Goal: Manage account settings

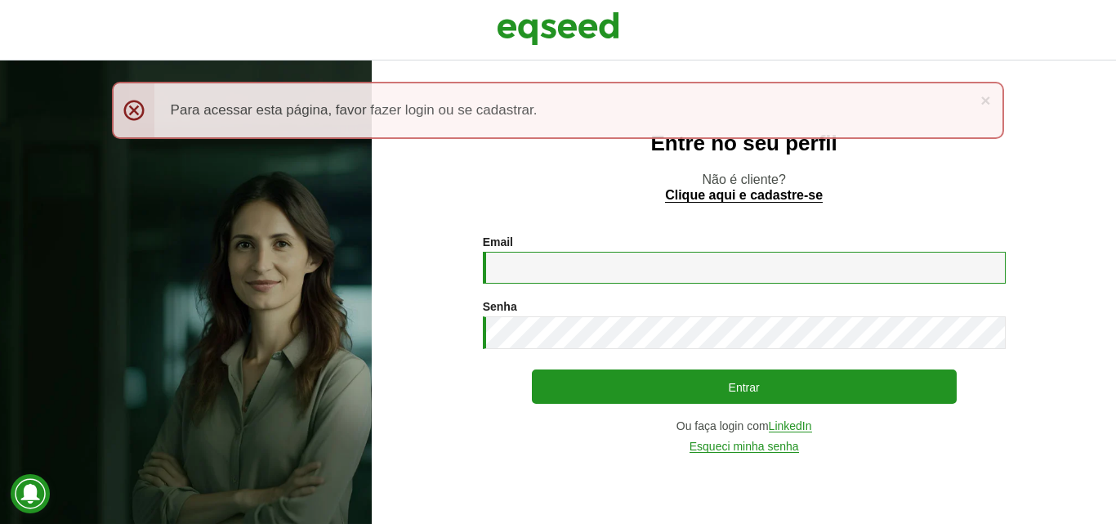
click at [543, 272] on input "Email *" at bounding box center [744, 268] width 523 height 32
type input "**********"
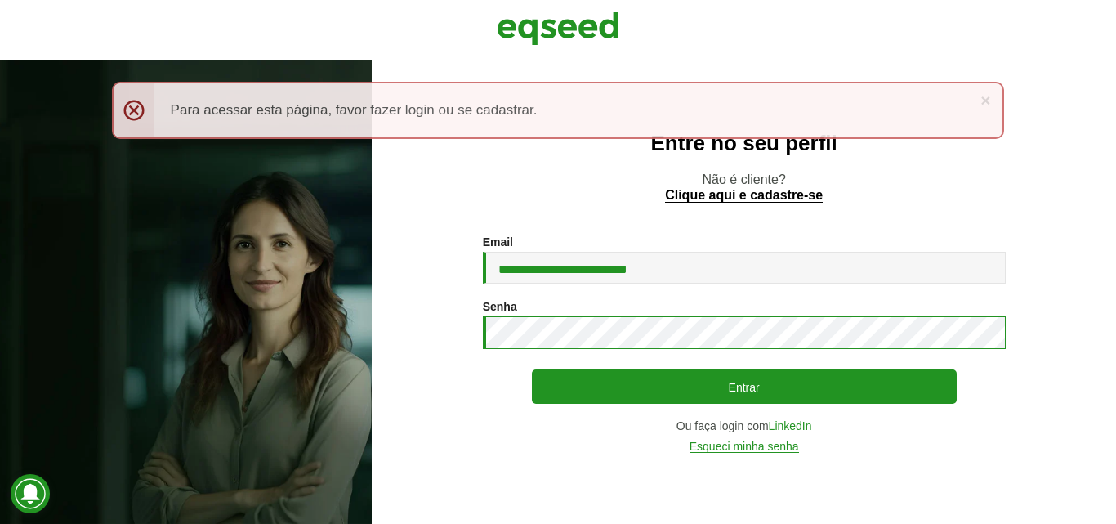
click at [532, 369] on button "Entrar" at bounding box center [744, 386] width 425 height 34
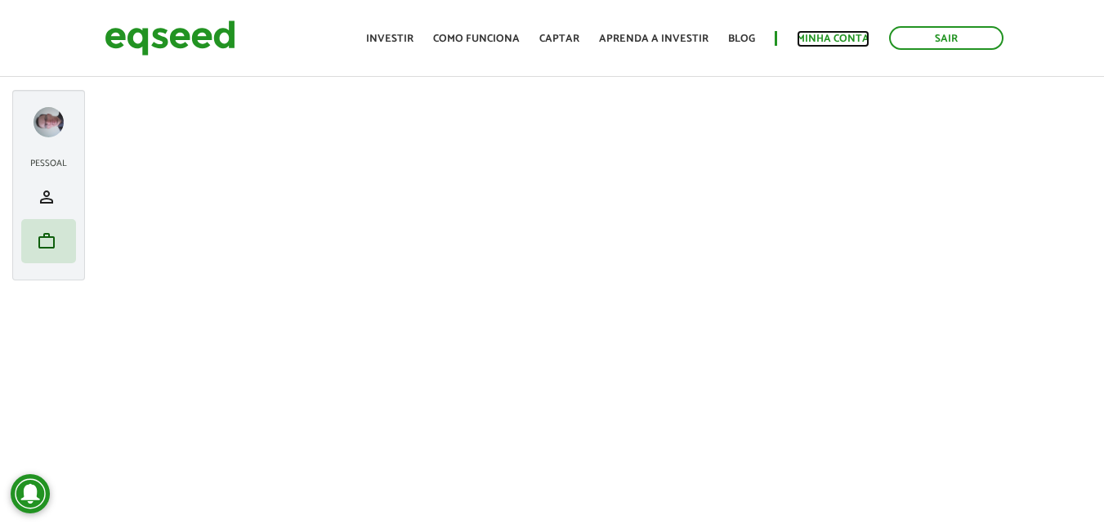
click at [812, 38] on link "Minha conta" at bounding box center [833, 38] width 73 height 11
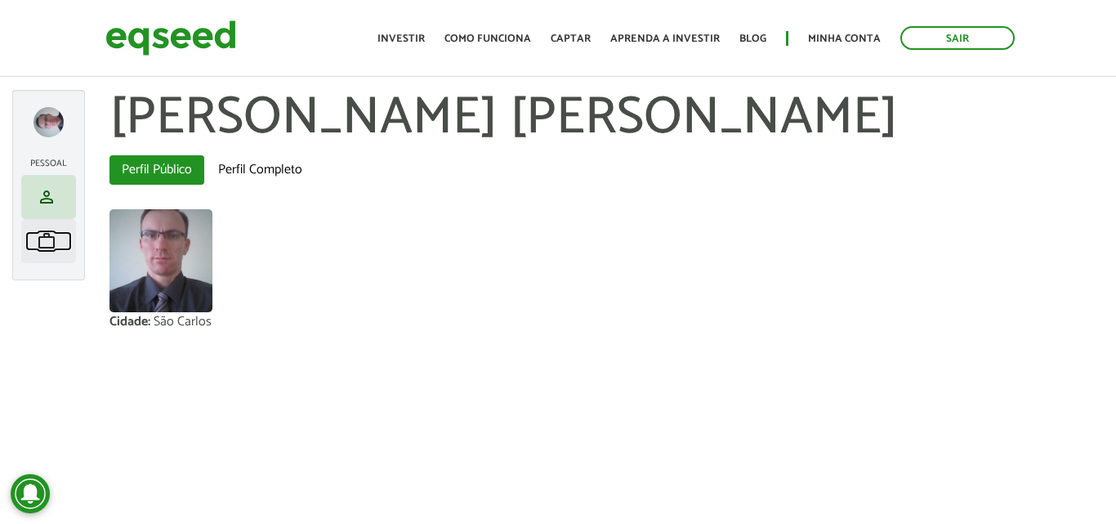
click at [46, 242] on span "work" at bounding box center [47, 241] width 20 height 20
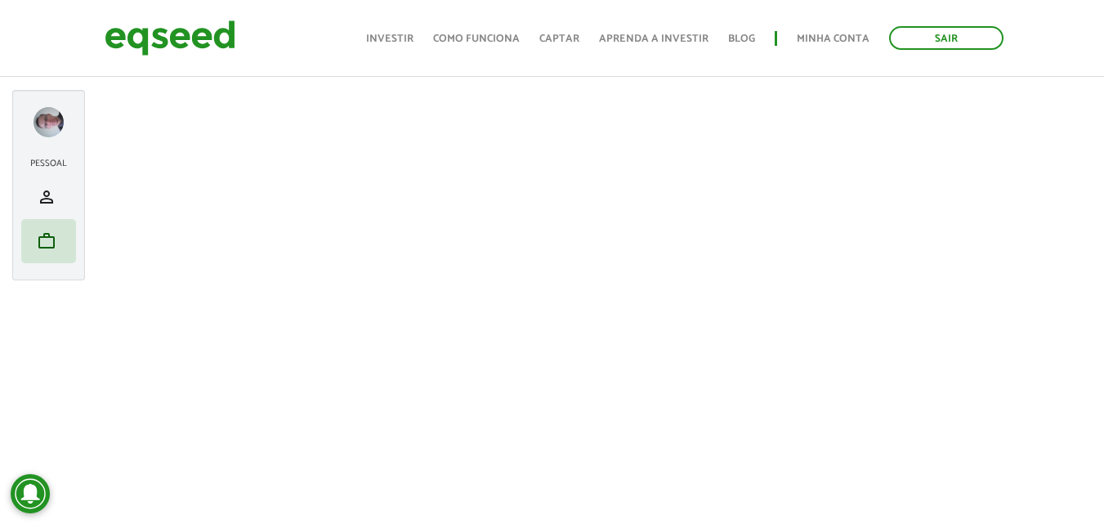
scroll to position [82, 0]
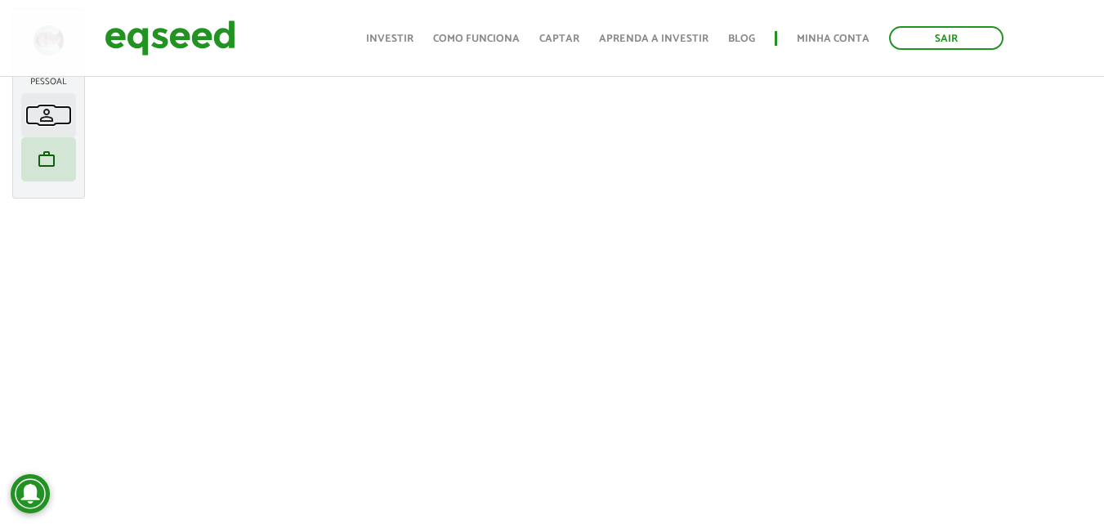
click at [54, 116] on span "person" at bounding box center [47, 115] width 20 height 20
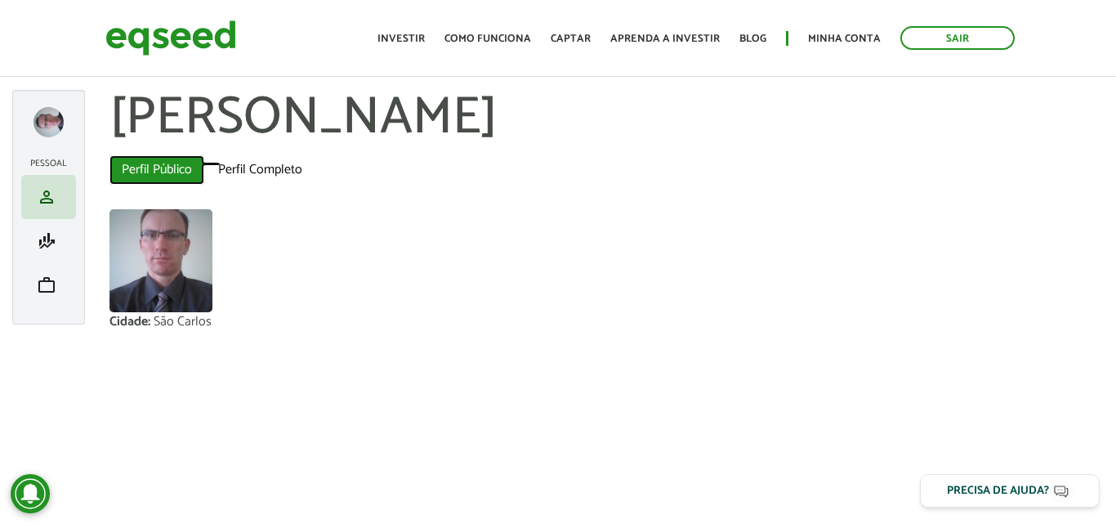
click at [167, 169] on link "Perfil Público (aba ativa)" at bounding box center [156, 169] width 95 height 29
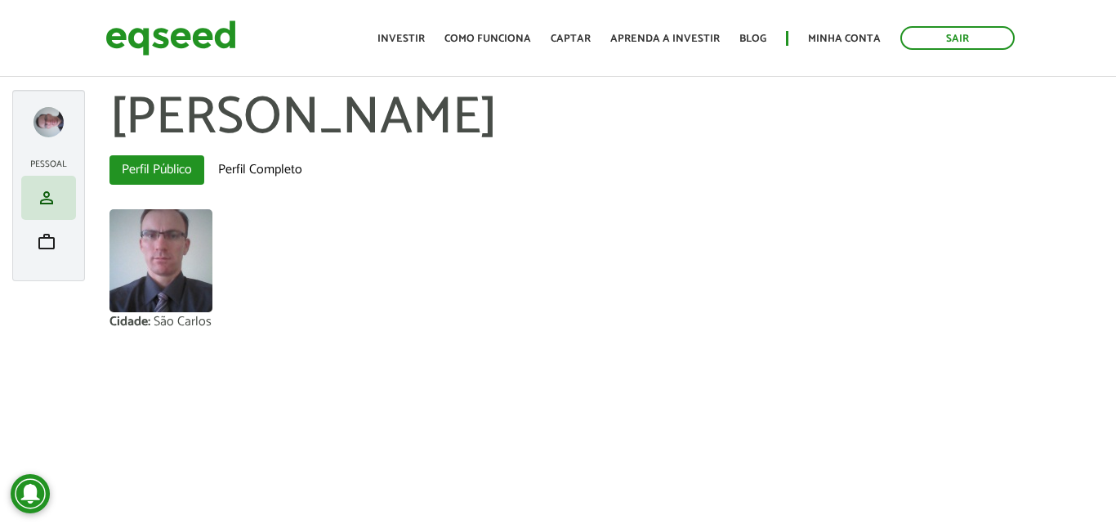
click at [56, 111] on div at bounding box center [48, 122] width 30 height 30
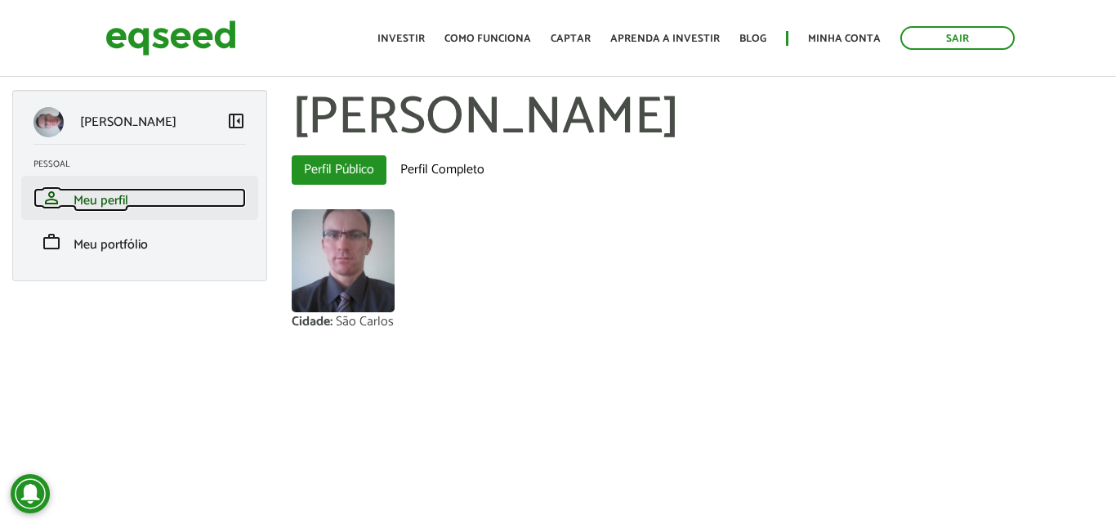
click at [77, 200] on span "Meu perfil" at bounding box center [101, 201] width 55 height 22
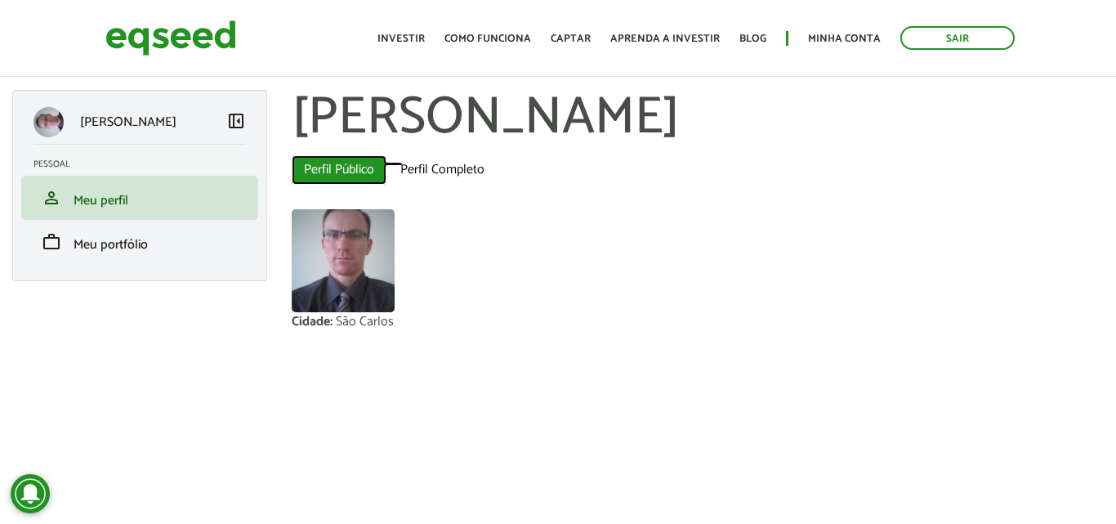
click at [337, 168] on link "Perfil Público (aba ativa)" at bounding box center [339, 169] width 95 height 29
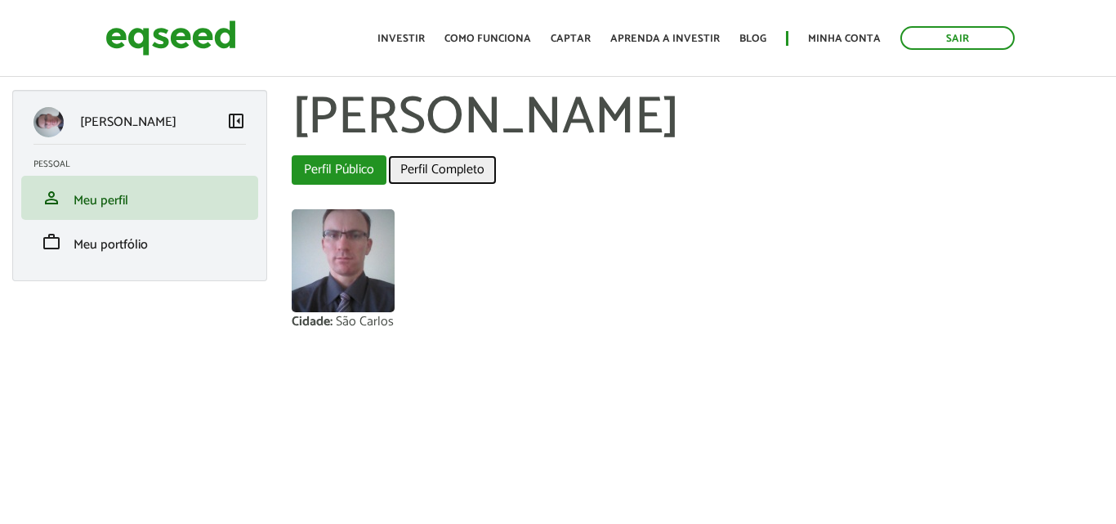
click at [412, 168] on link "Perfil Completo" at bounding box center [442, 169] width 109 height 29
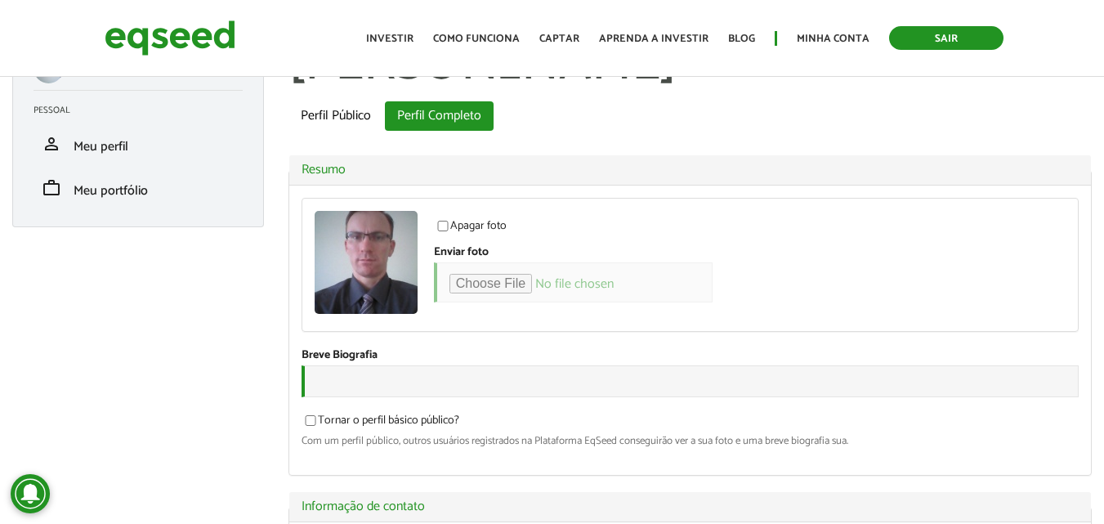
scroll to position [82, 0]
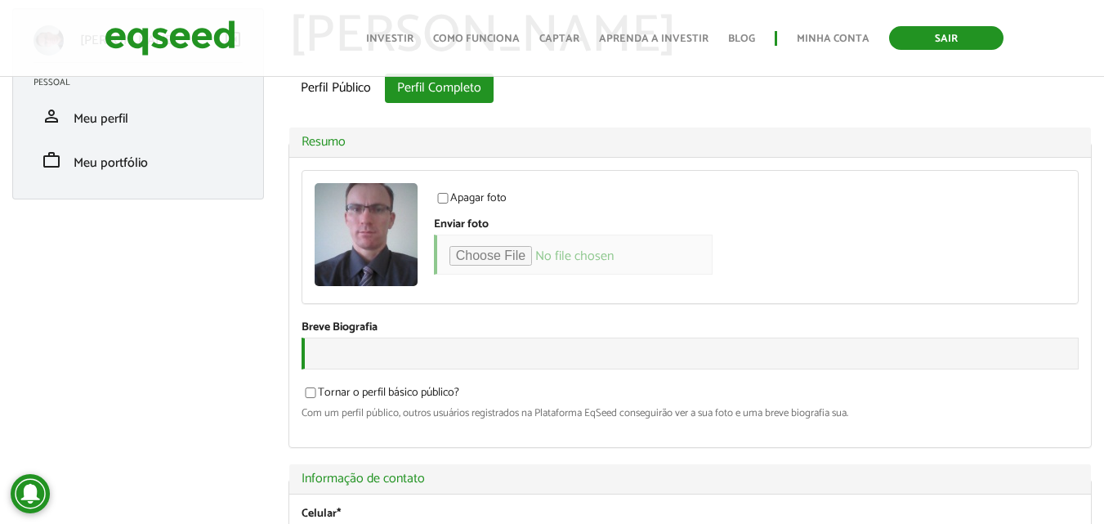
click at [961, 41] on link "Sair" at bounding box center [946, 38] width 114 height 24
